Goal: Transaction & Acquisition: Subscribe to service/newsletter

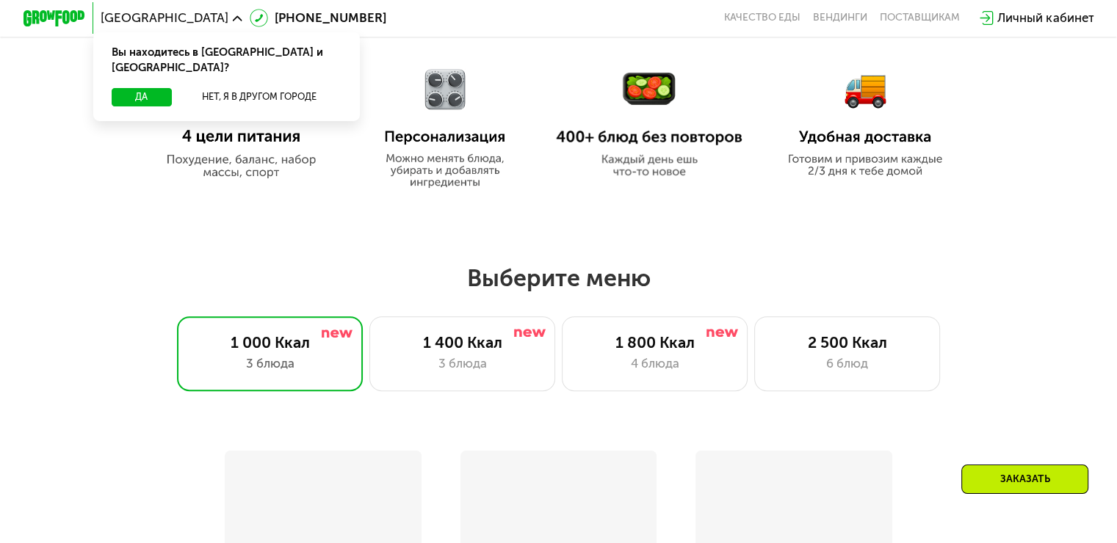
scroll to position [756, 0]
click at [584, 358] on div "4 блюда" at bounding box center [654, 363] width 153 height 18
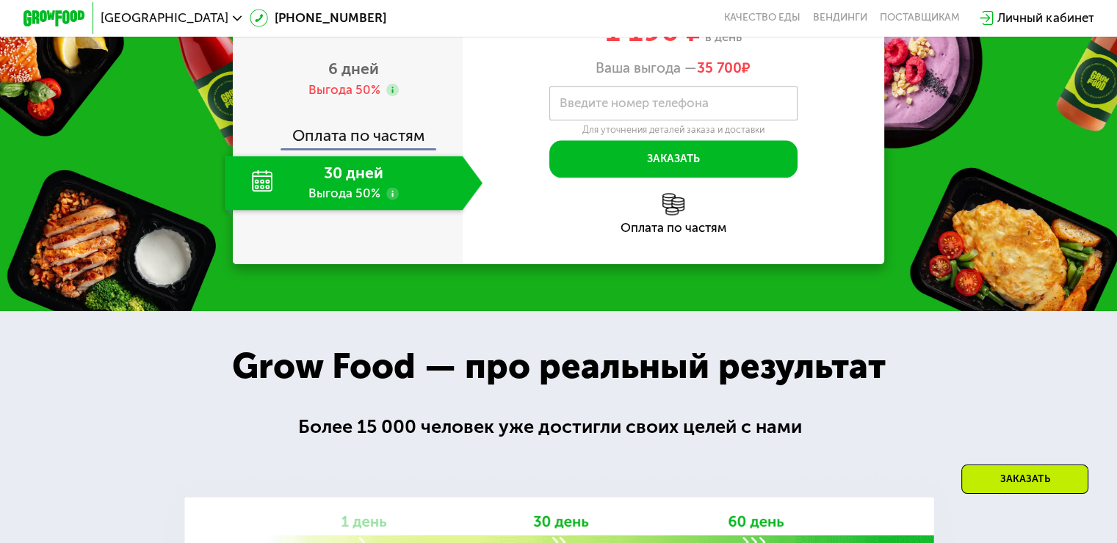
scroll to position [1923, 0]
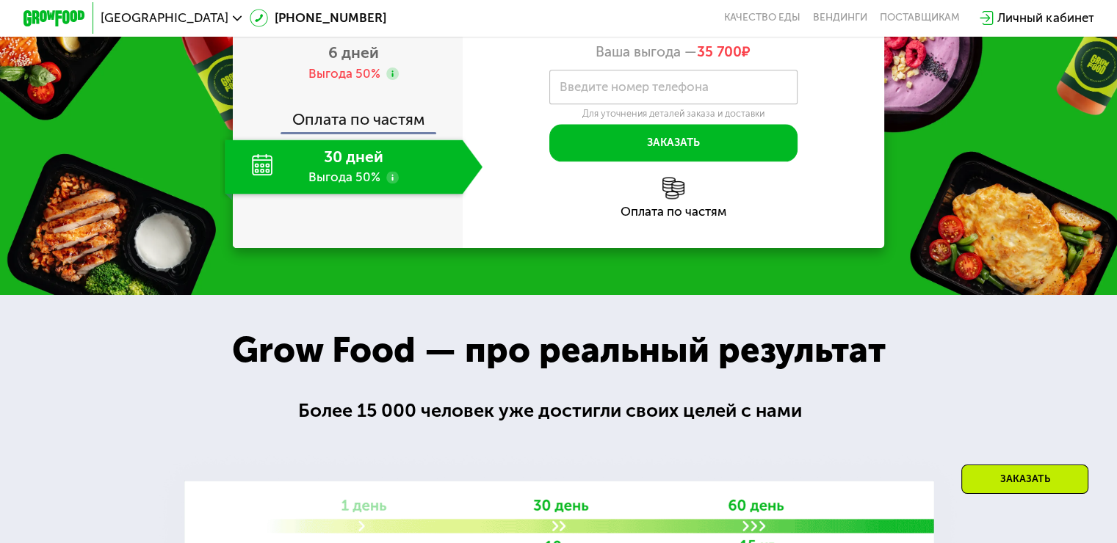
click at [377, 194] on div "30 дней Выгода 50%" at bounding box center [343, 167] width 237 height 54
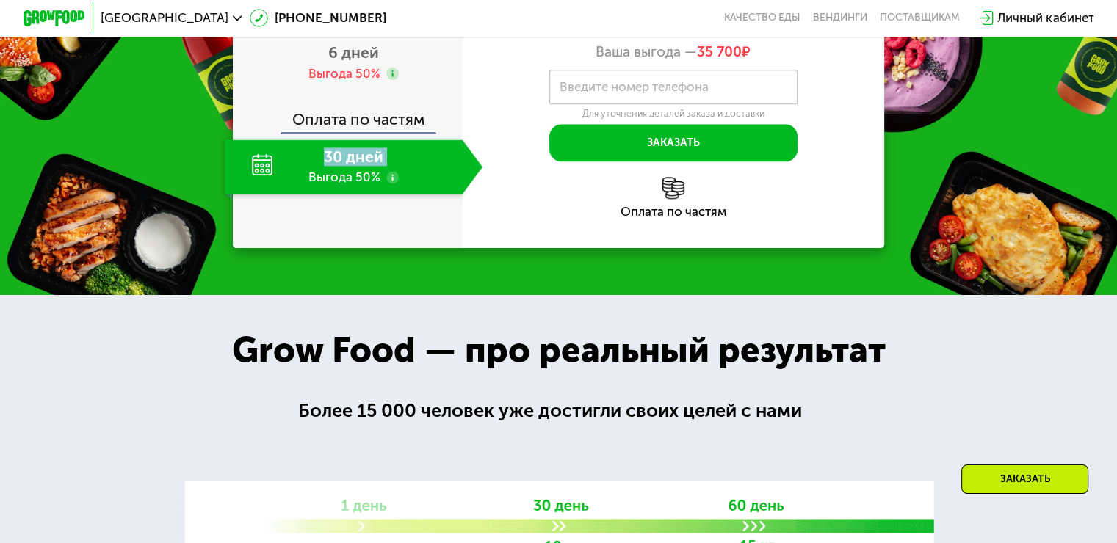
click at [377, 194] on div "30 дней Выгода 50%" at bounding box center [343, 167] width 237 height 54
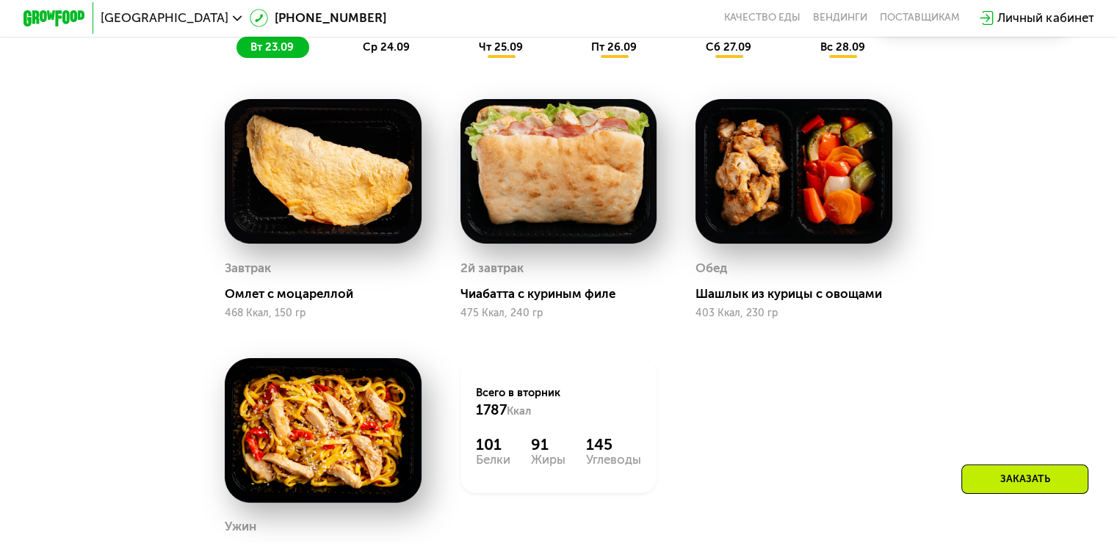
scroll to position [1260, 0]
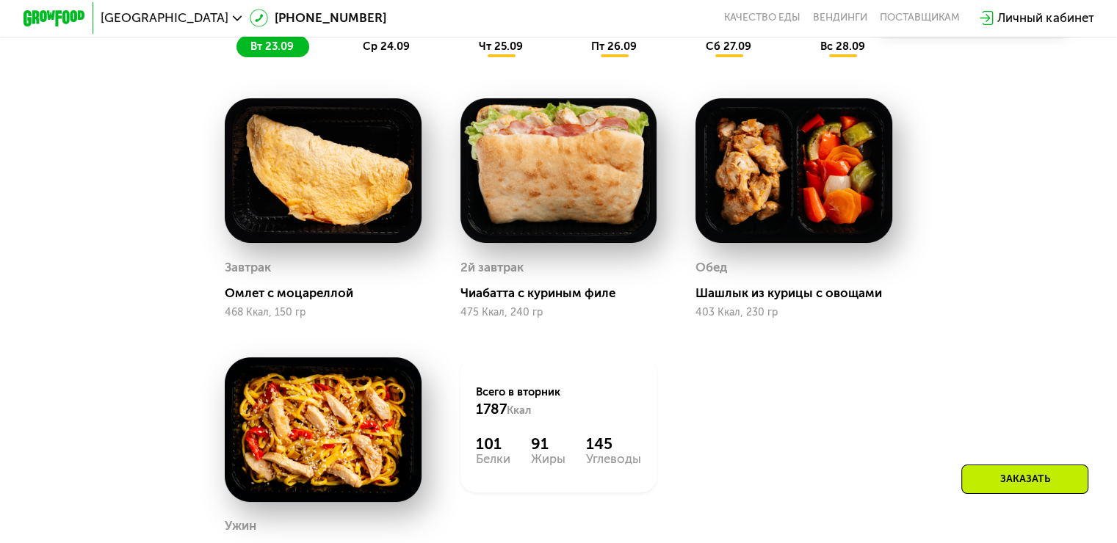
click at [382, 53] on span "ср 24.09" at bounding box center [386, 46] width 47 height 13
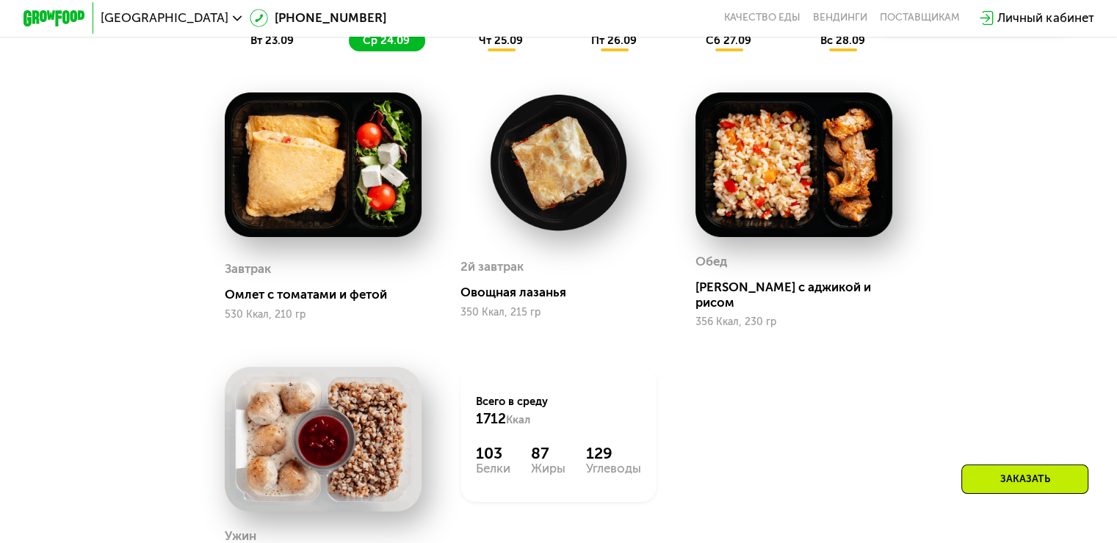
scroll to position [1253, 0]
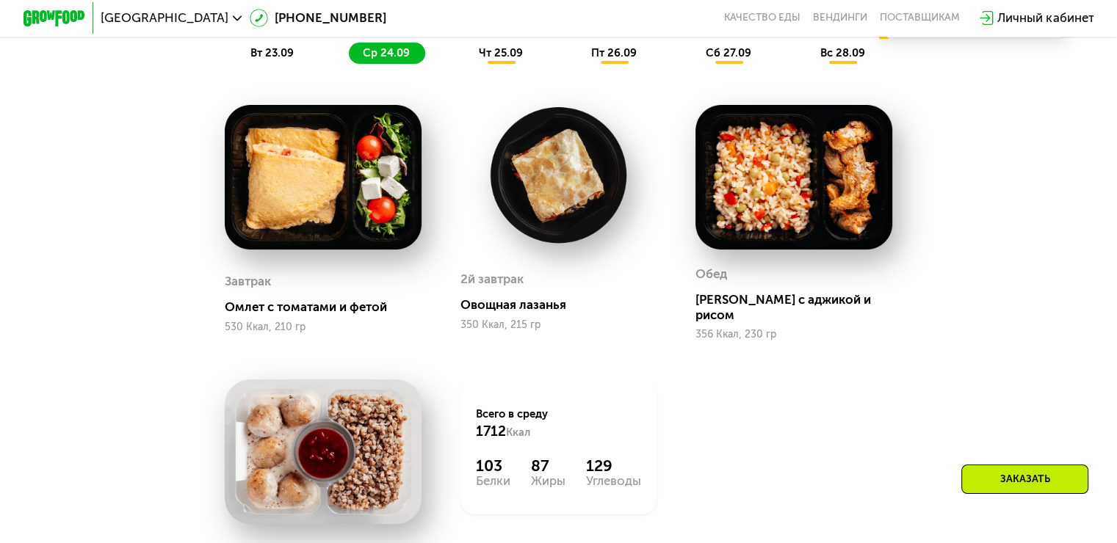
click at [282, 65] on div "вт 23.09" at bounding box center [272, 54] width 73 height 22
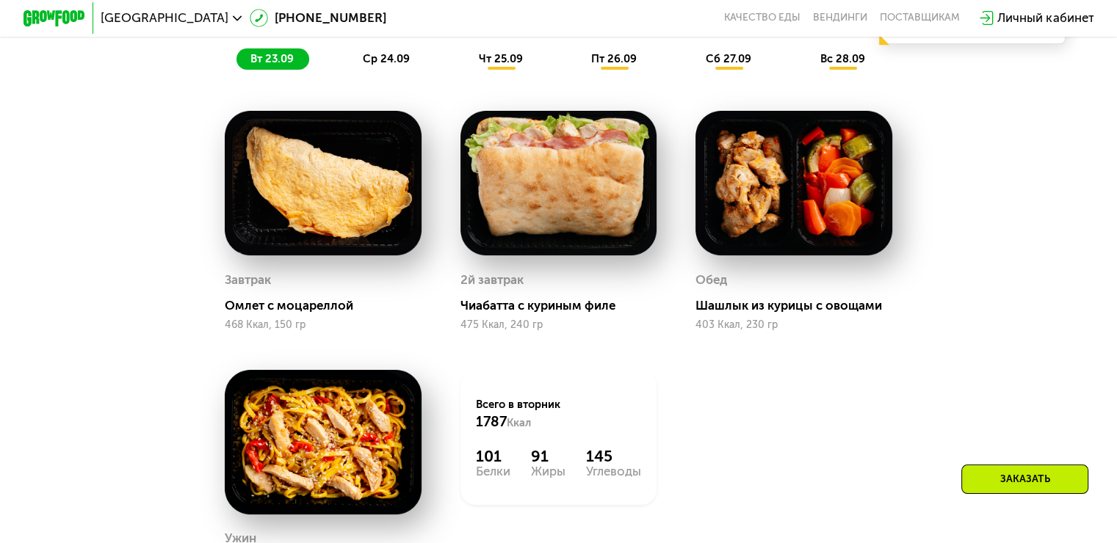
scroll to position [1219, 0]
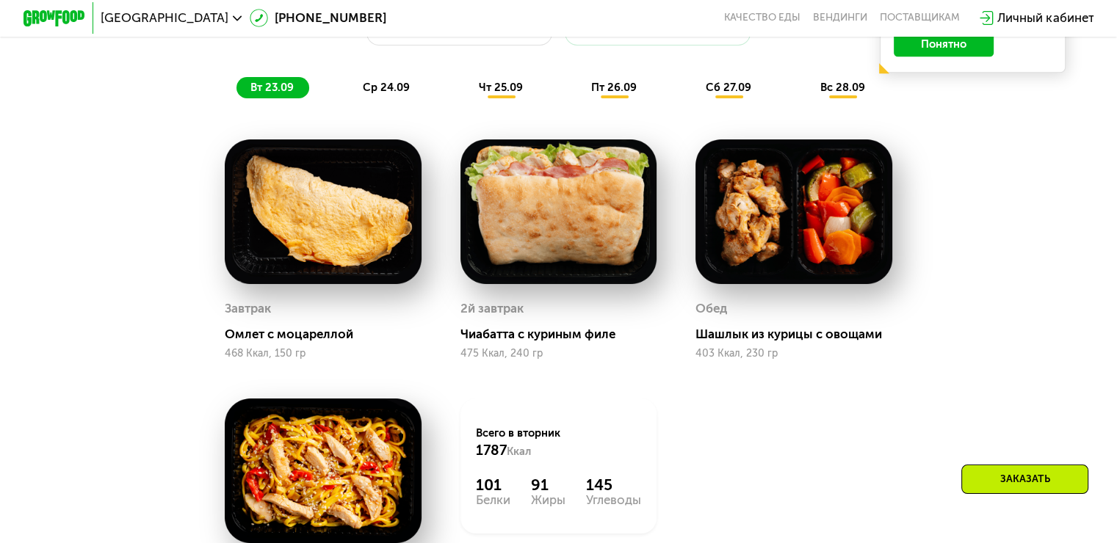
click at [488, 94] on span "чт 25.09" at bounding box center [501, 87] width 44 height 13
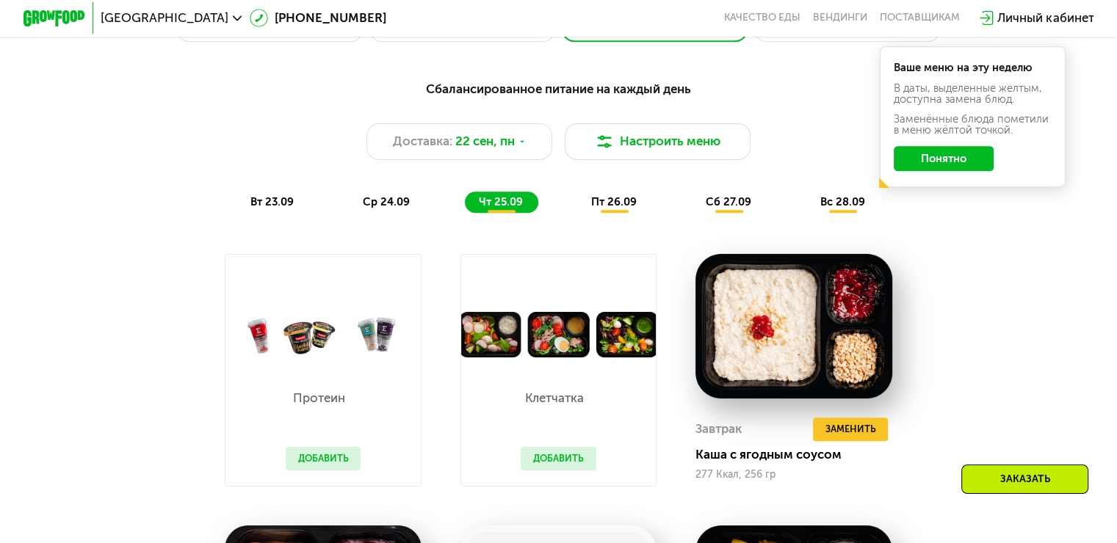
scroll to position [1104, 0]
click at [616, 209] on span "пт 26.09" at bounding box center [614, 201] width 46 height 13
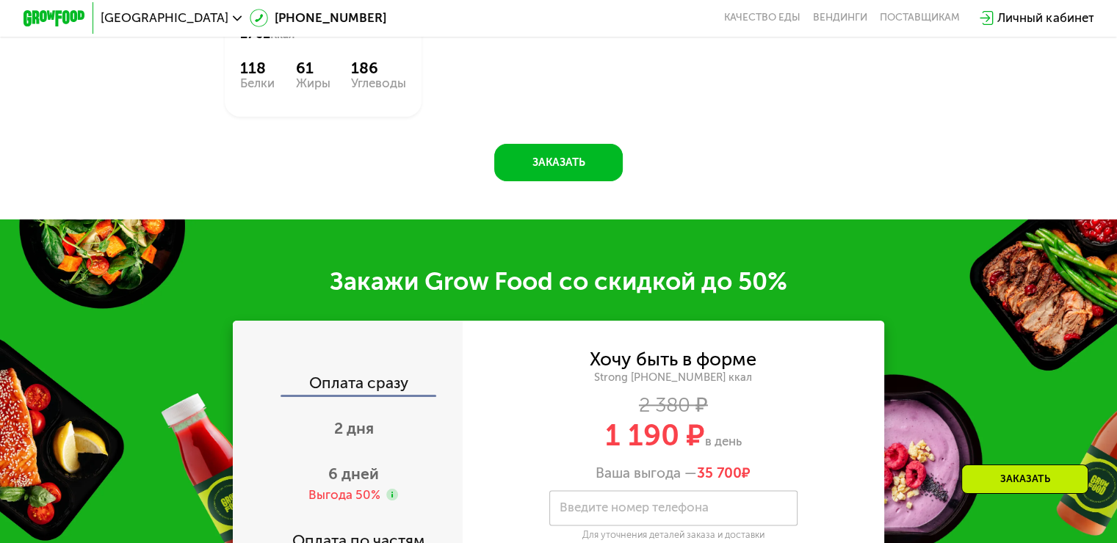
scroll to position [1795, 0]
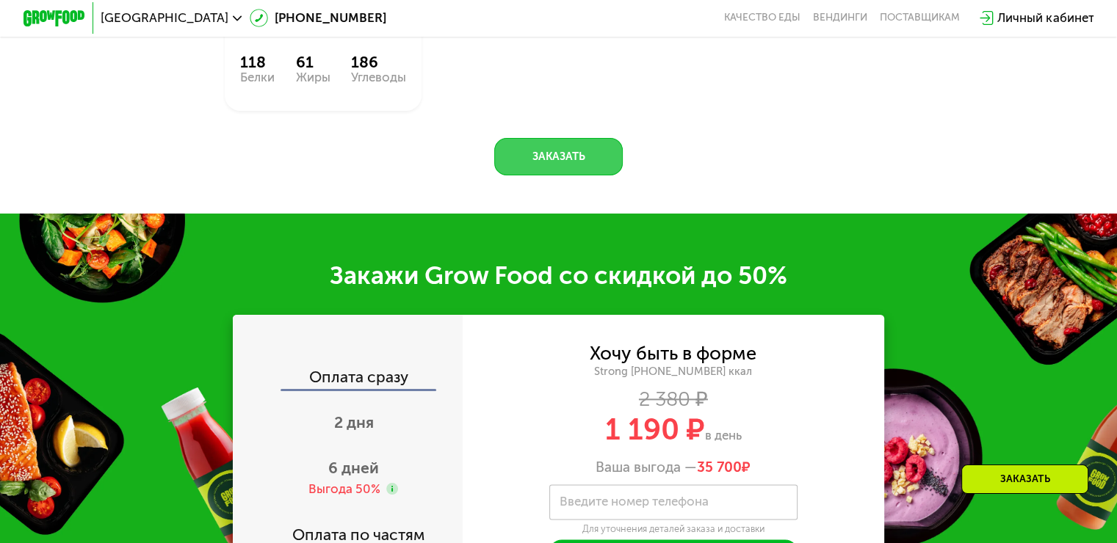
click at [593, 176] on button "Заказать" at bounding box center [558, 156] width 129 height 37
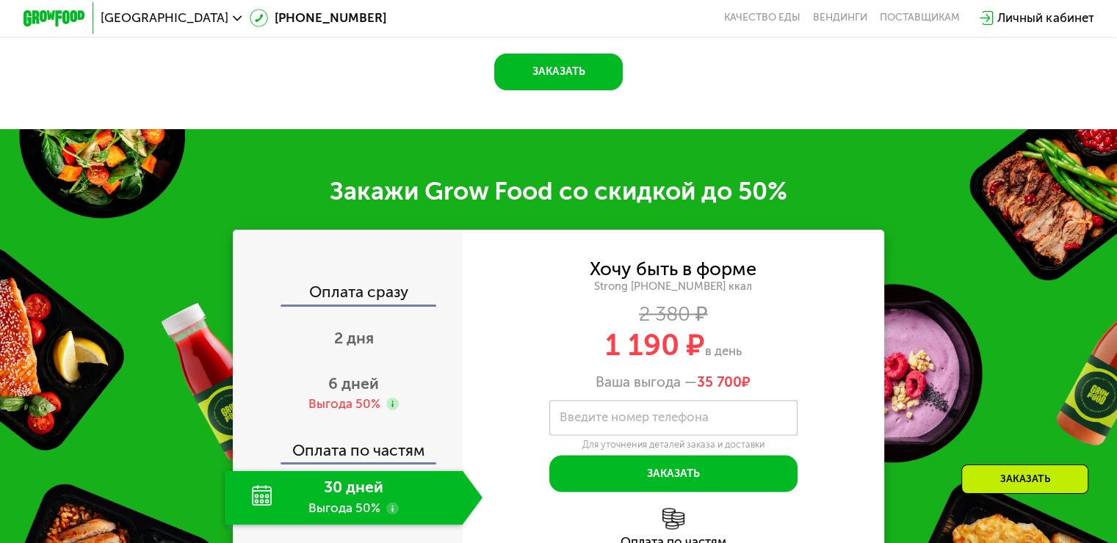
scroll to position [2143, 0]
